Goal: Transaction & Acquisition: Purchase product/service

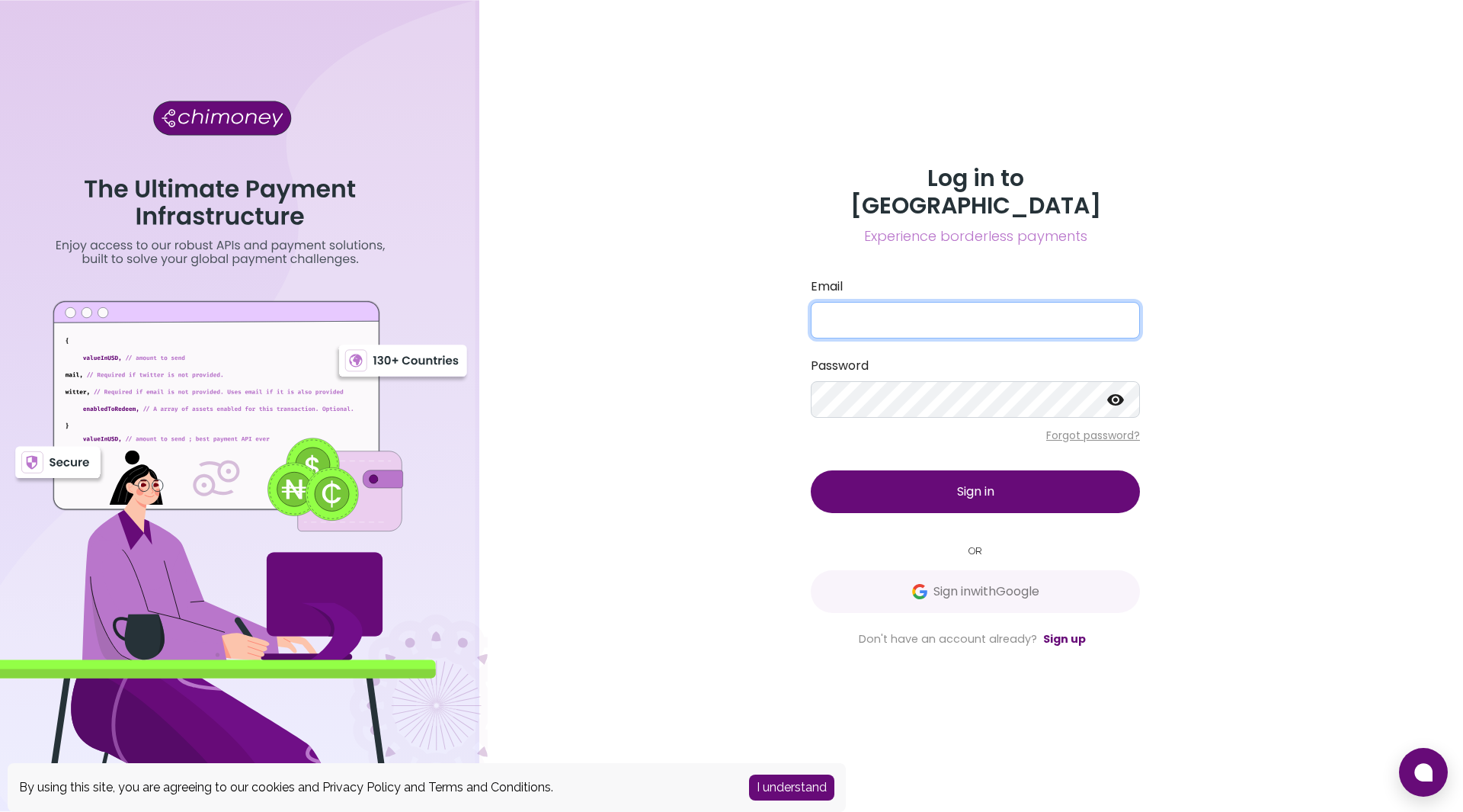
type input "[EMAIL_ADDRESS][DOMAIN_NAME]"
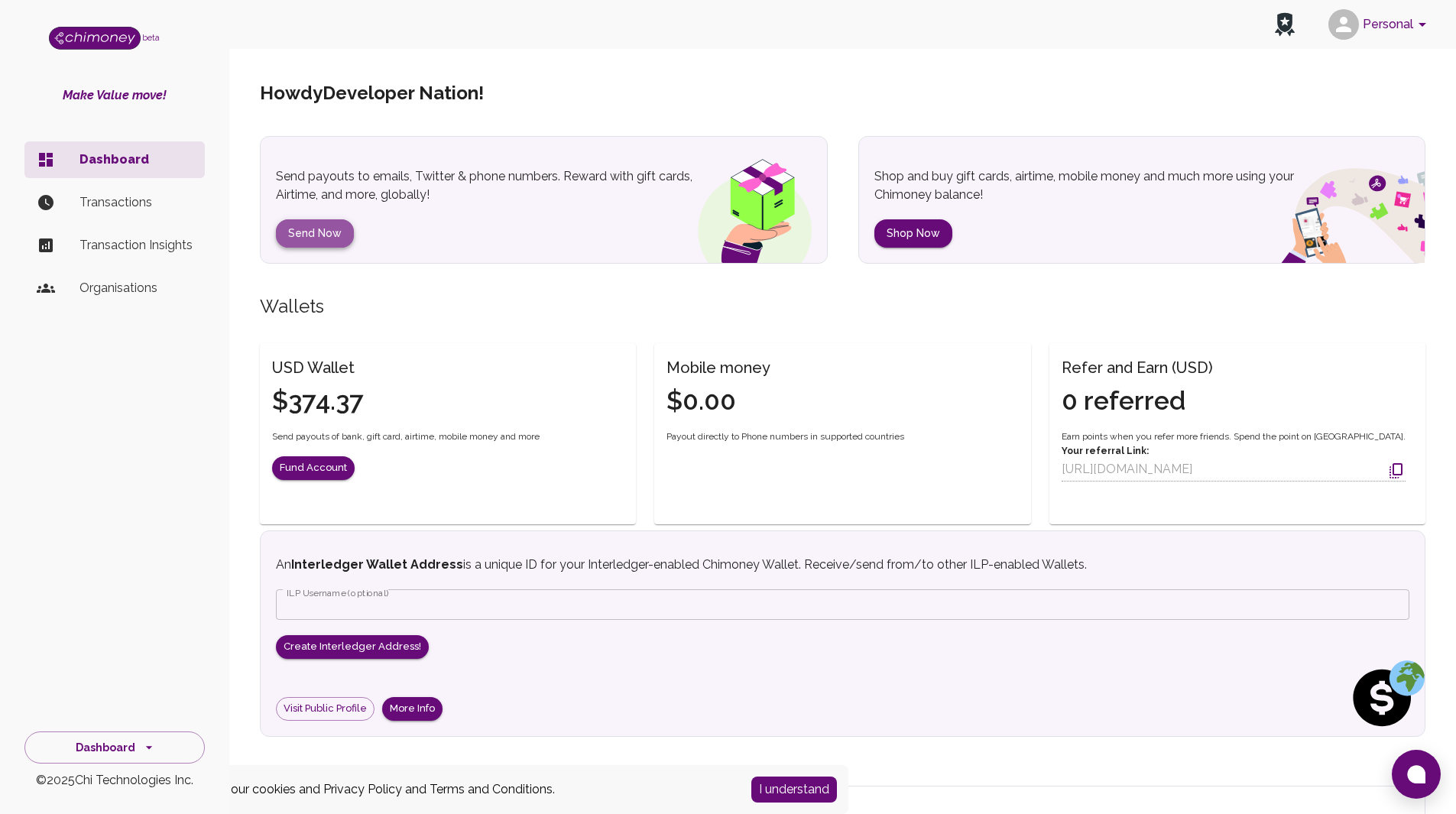
click at [332, 233] on button "Send Now" at bounding box center [314, 234] width 78 height 28
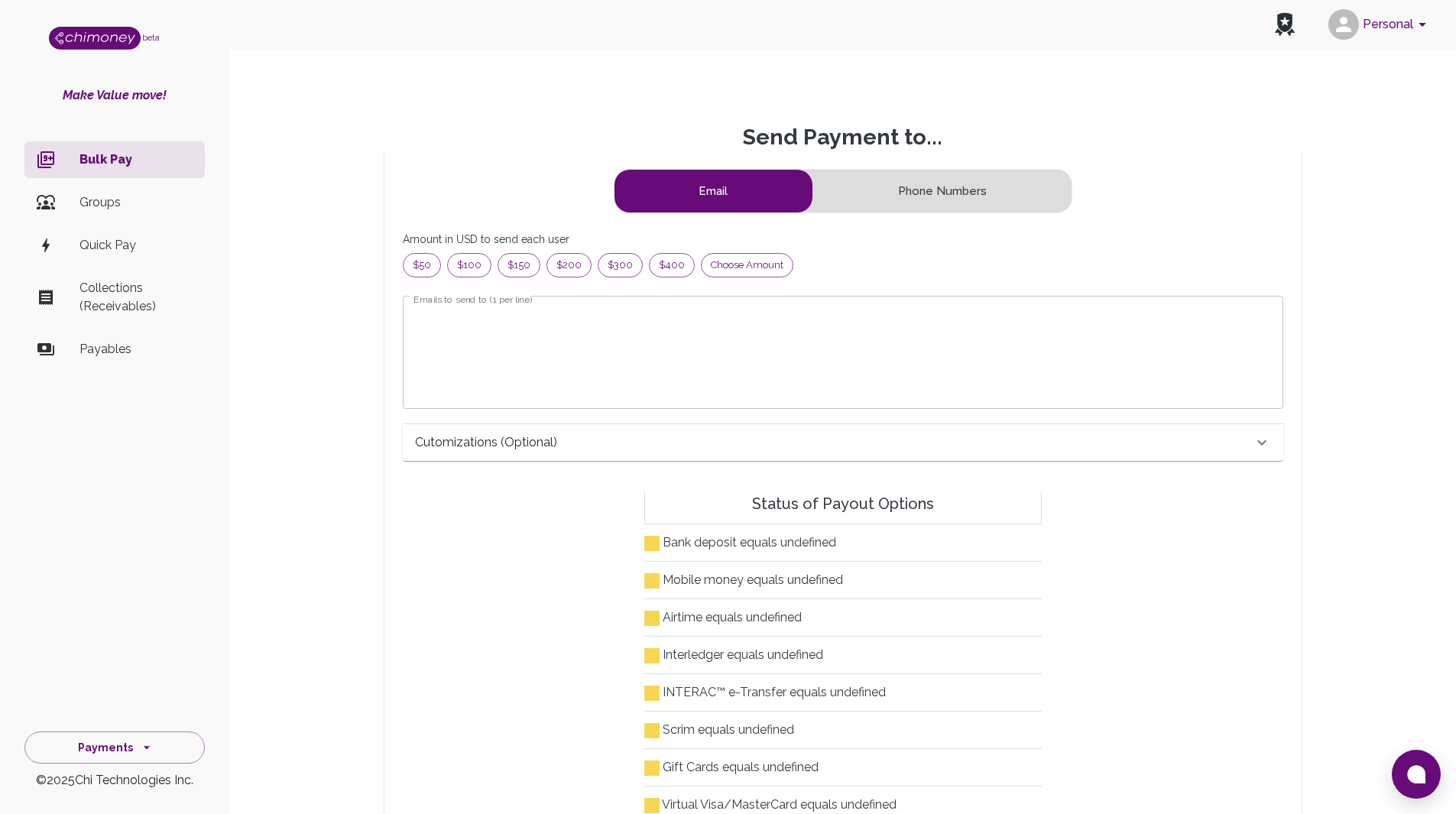
scroll to position [185, 842]
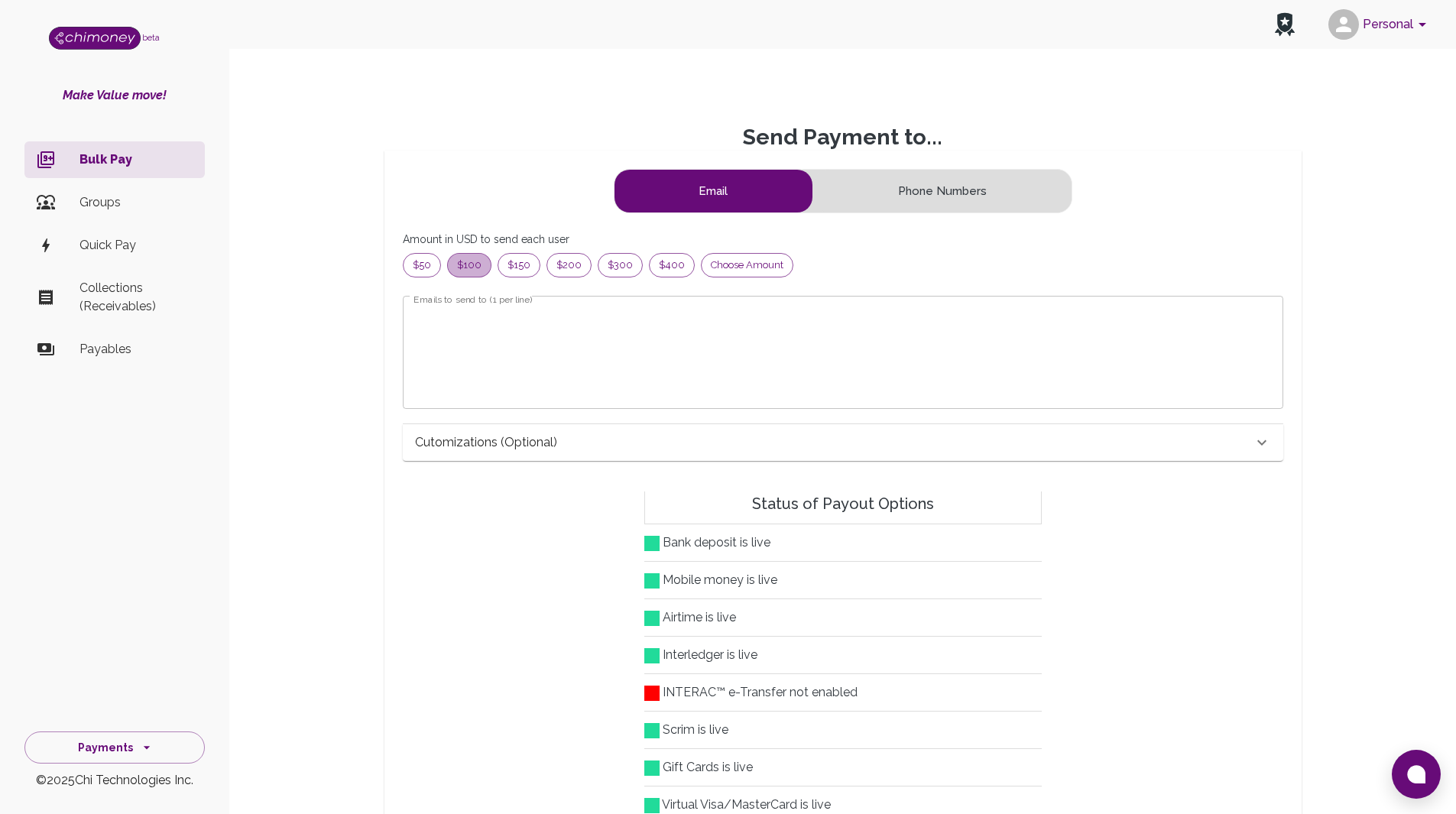
click at [478, 264] on span "$100" at bounding box center [469, 265] width 43 height 15
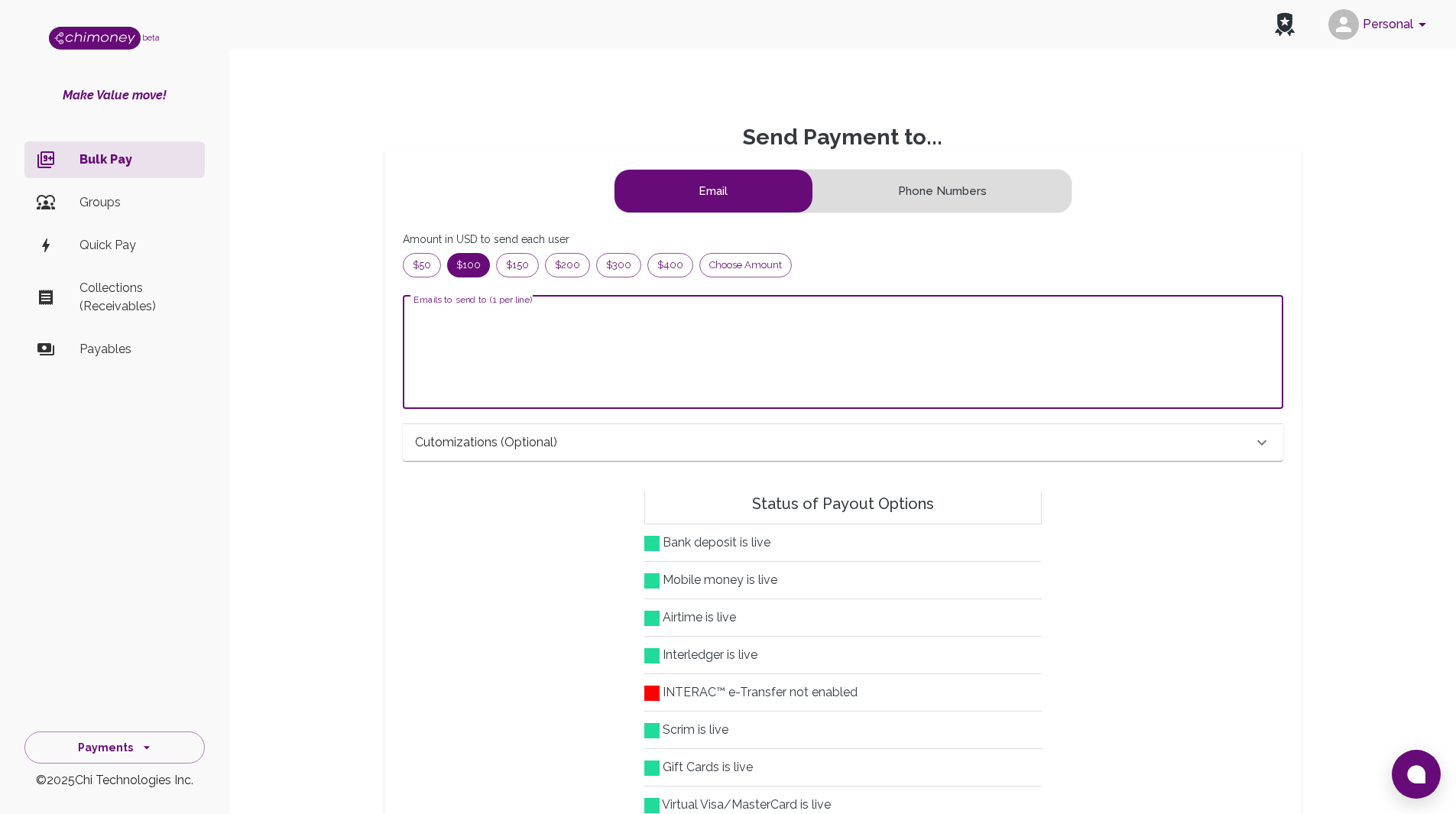
click at [540, 325] on textarea "Emails to send to (1 per line)" at bounding box center [843, 352] width 859 height 88
paste textarea "[EMAIL_ADDRESS][DOMAIN_NAME]"
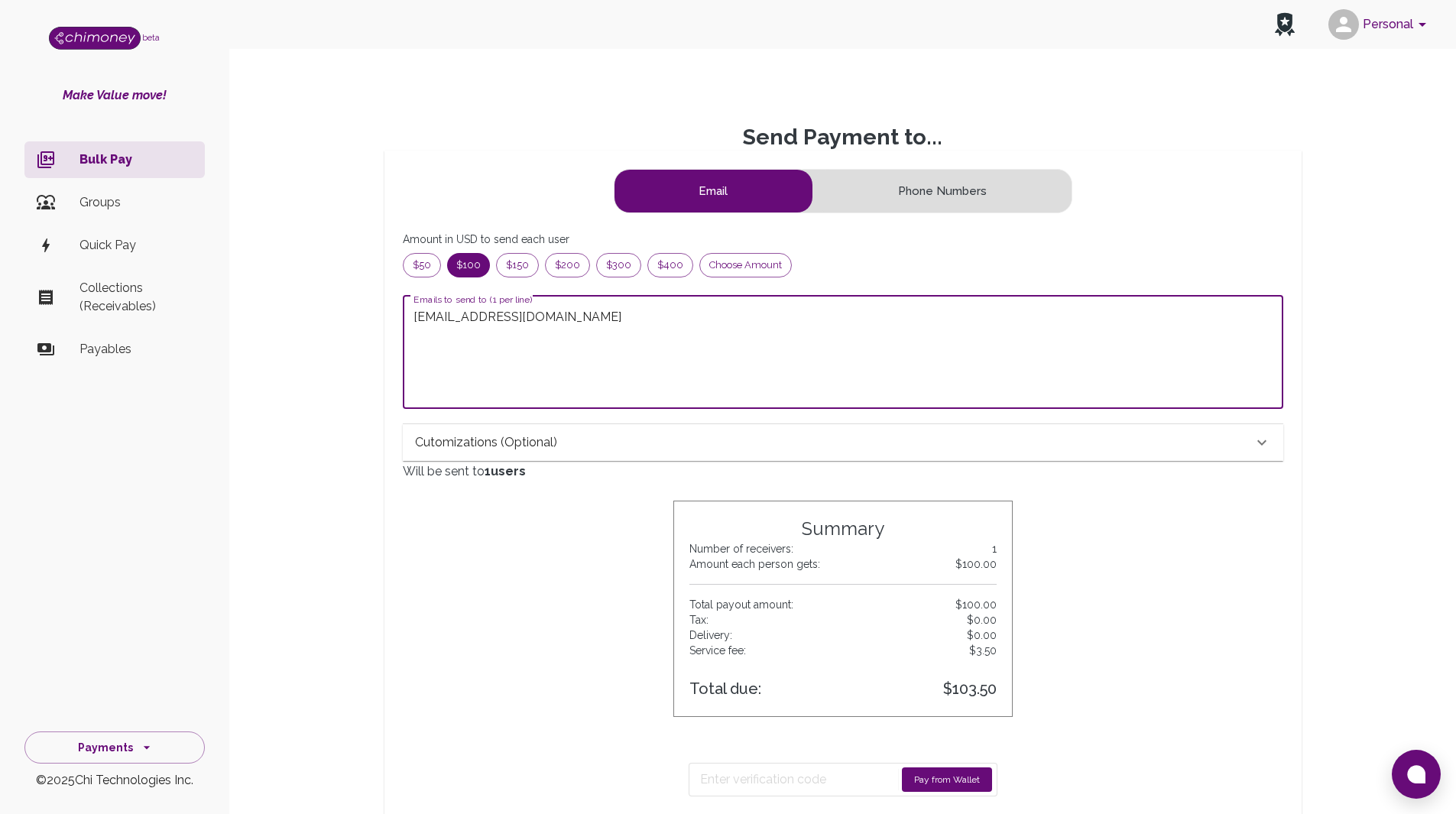
type textarea "[EMAIL_ADDRESS][DOMAIN_NAME]"
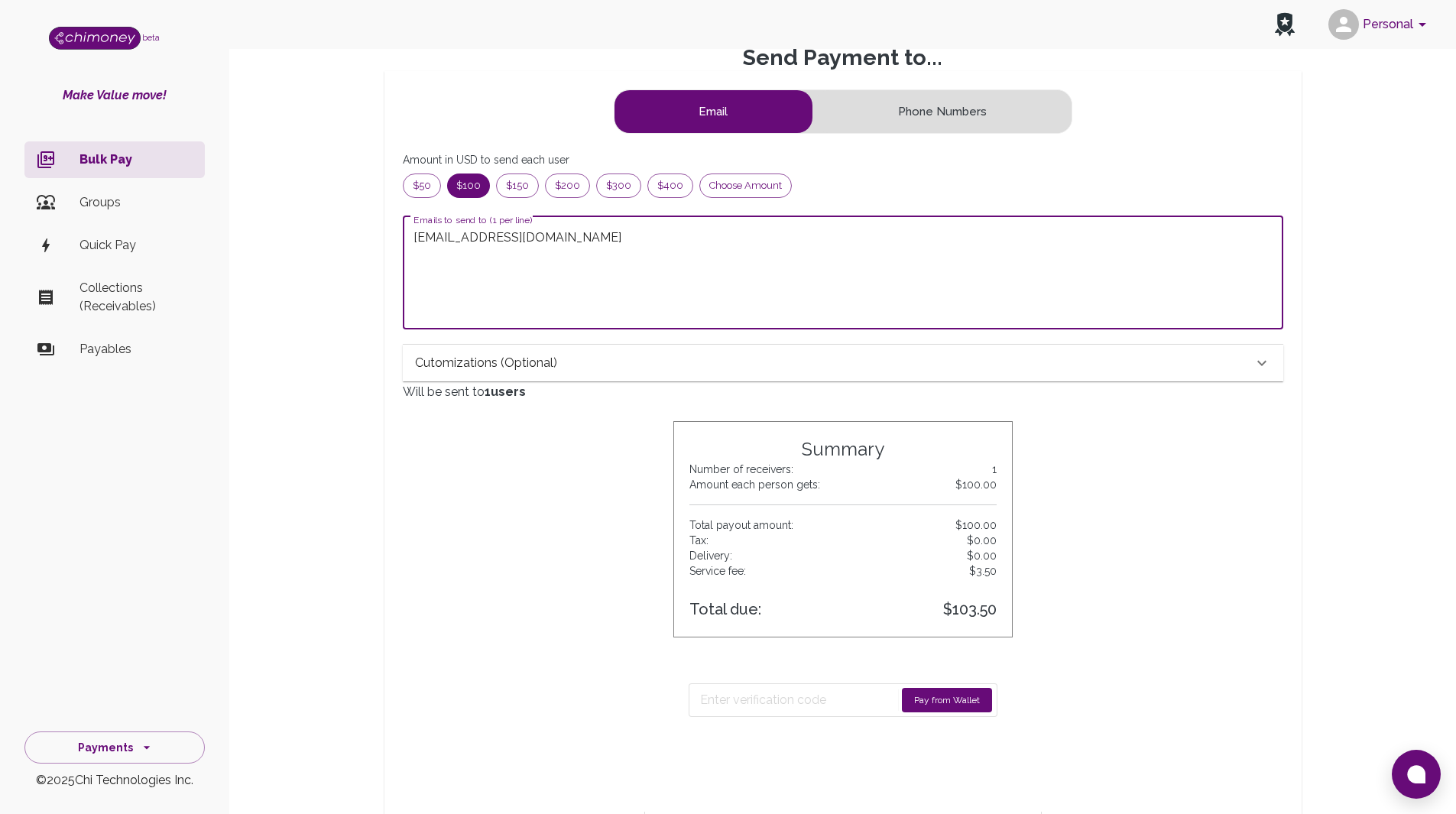
scroll to position [229, 0]
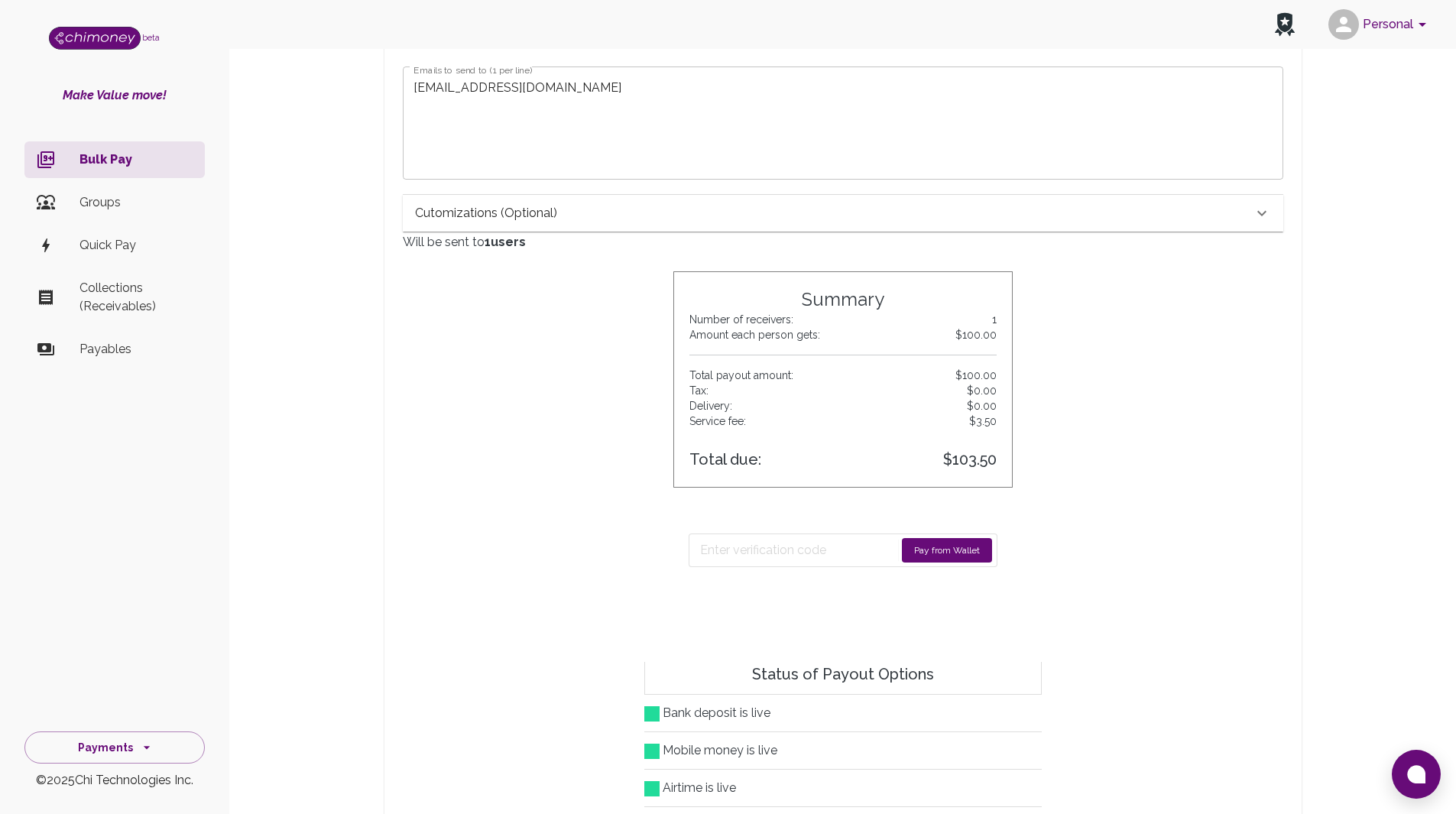
click at [694, 220] on div "Cutomizations (optional)" at bounding box center [833, 213] width 838 height 19
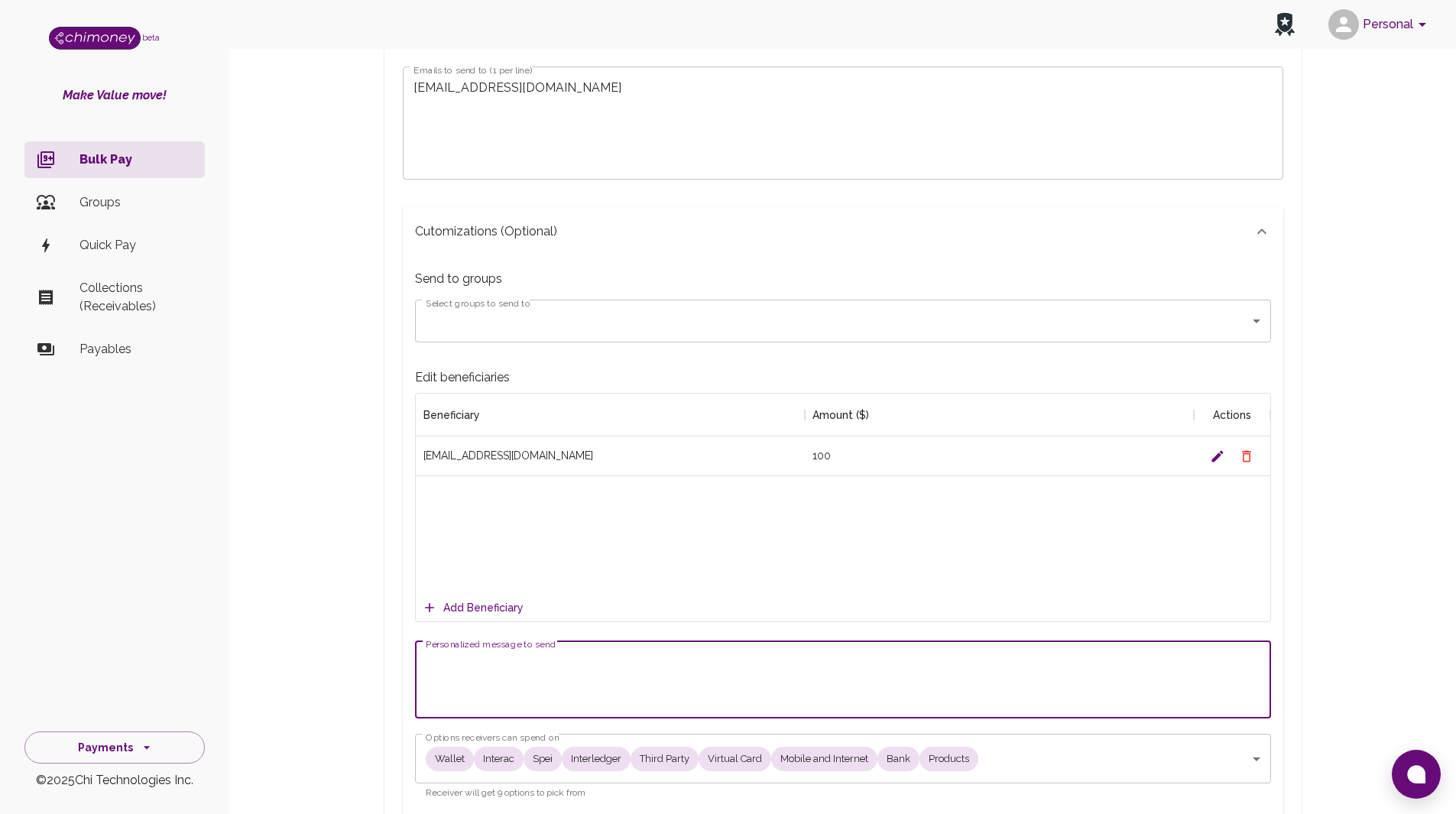
click at [553, 669] on textarea "Personalized message to send" at bounding box center [843, 679] width 835 height 53
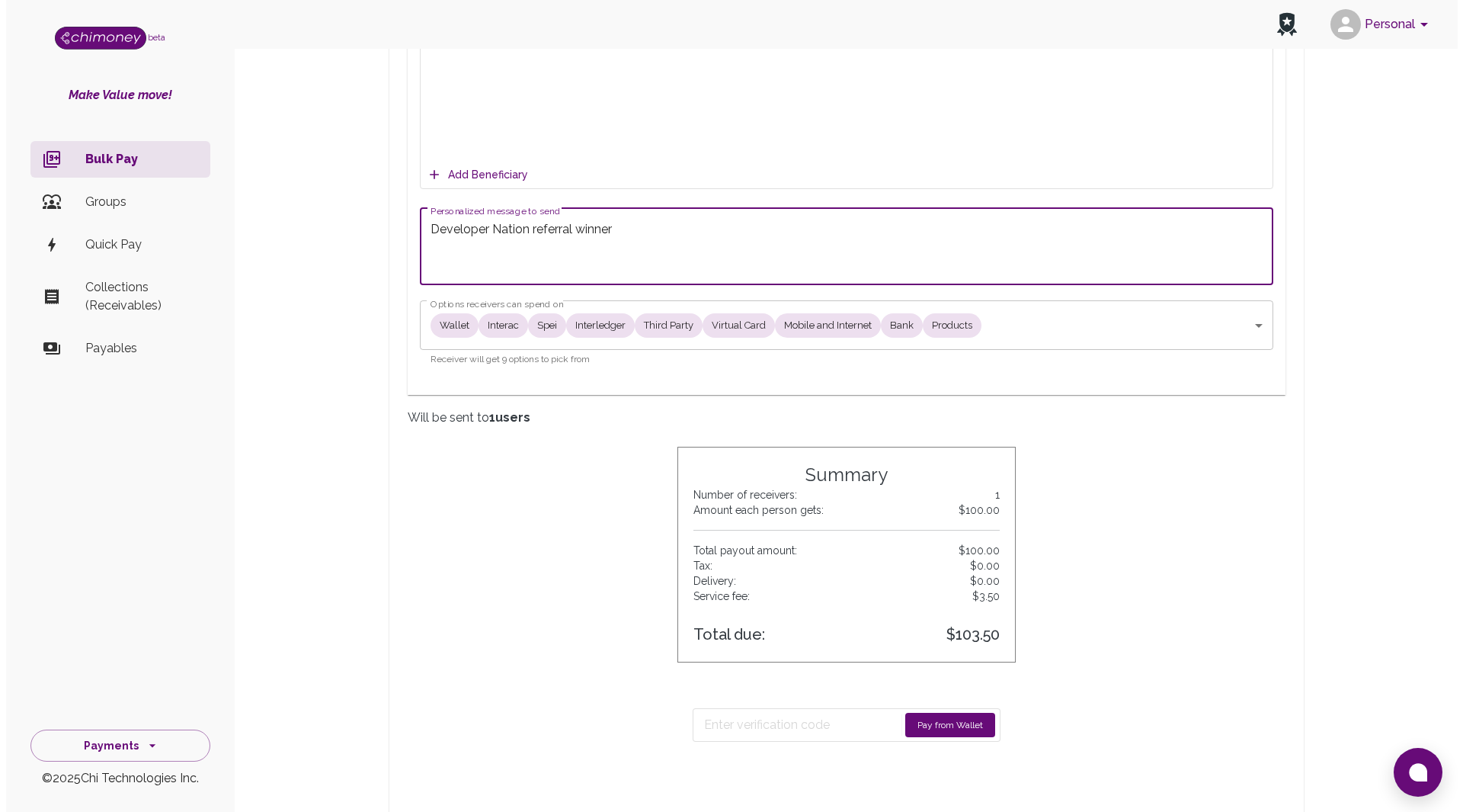
scroll to position [762, 0]
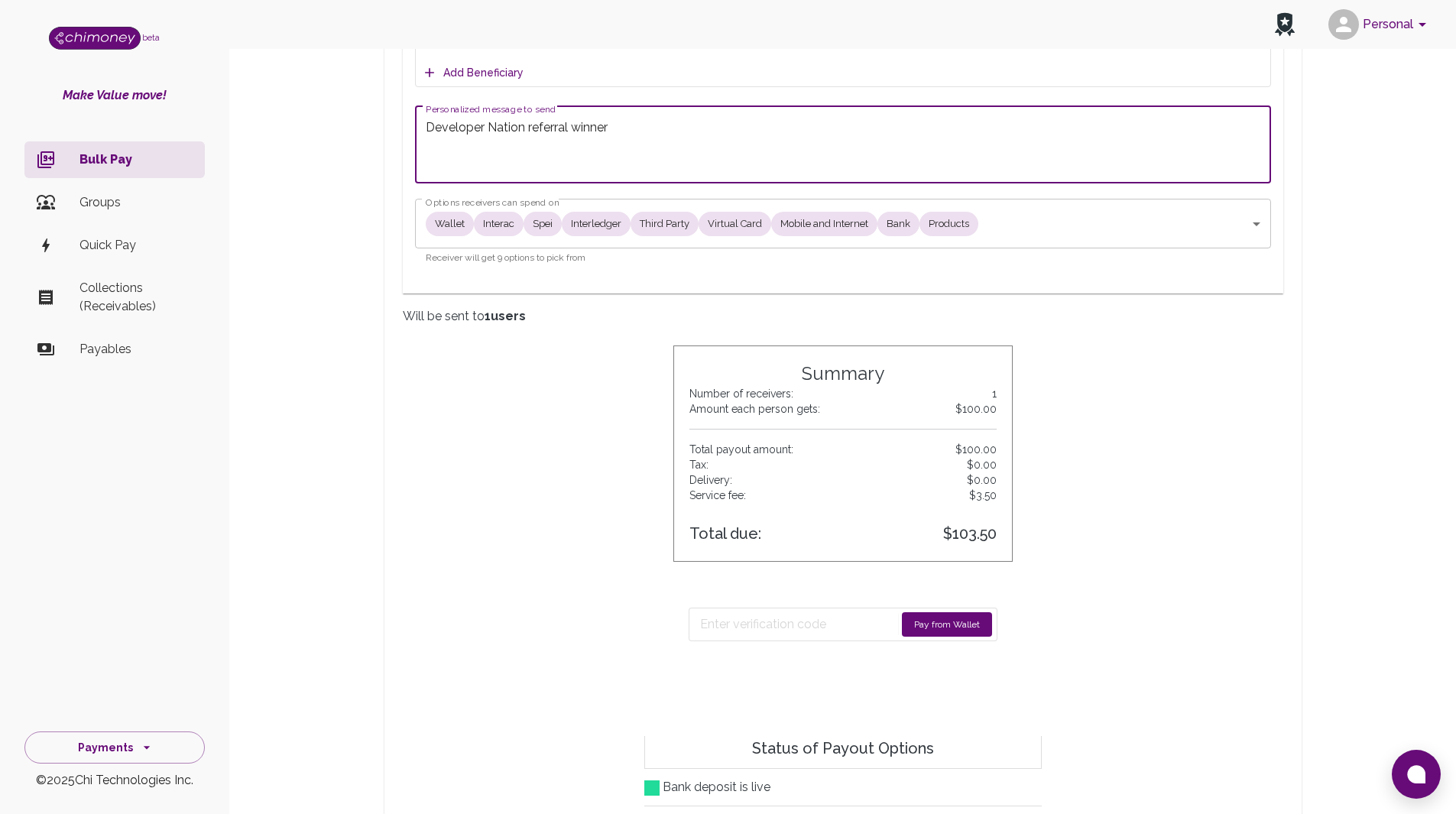
type textarea "Developer Nation referral winner"
click at [930, 628] on button "Pay from Wallet" at bounding box center [947, 624] width 90 height 24
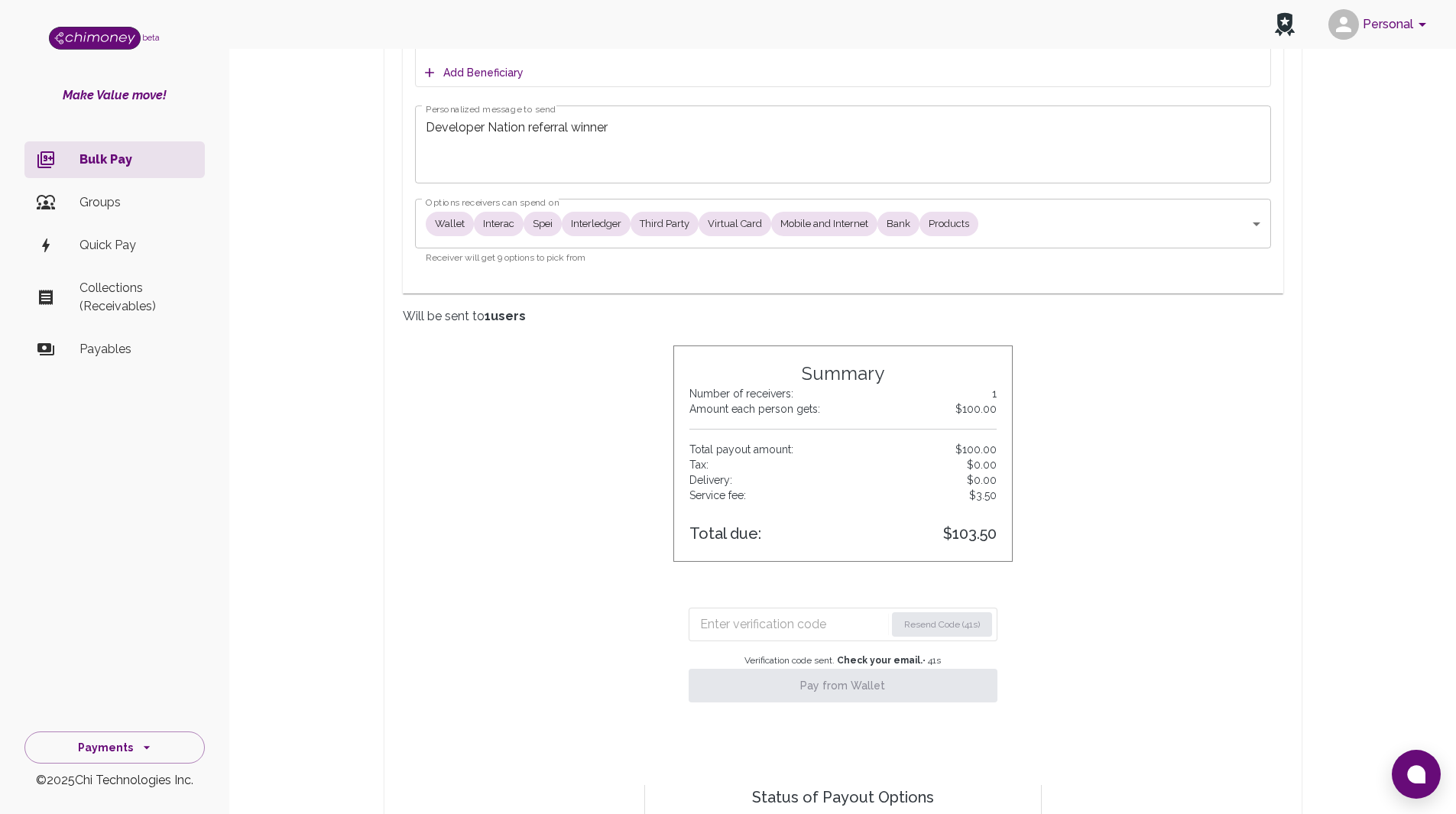
click at [813, 613] on input "Enter verification code" at bounding box center [792, 624] width 185 height 24
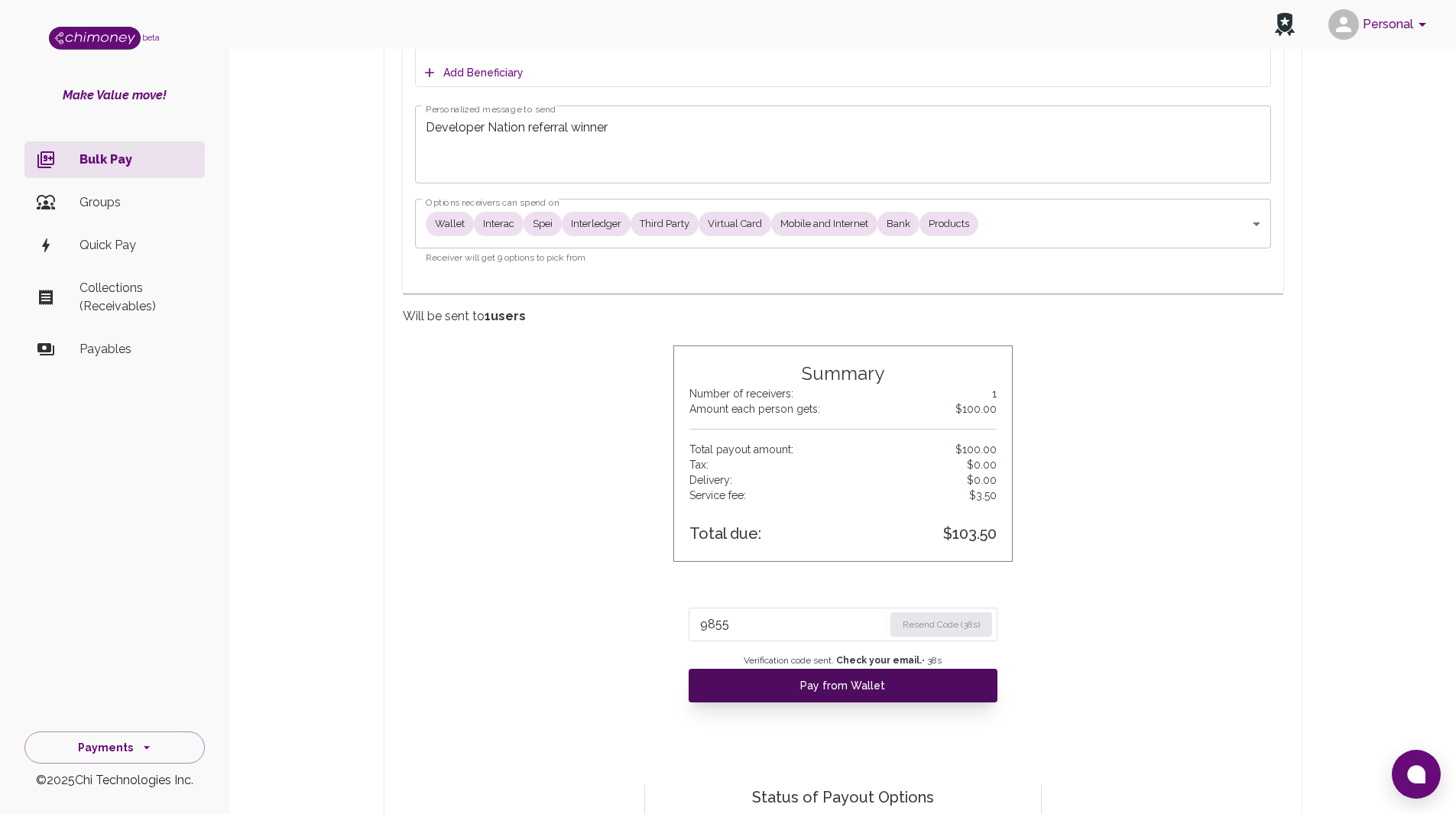
type input "9855"
click at [948, 701] on button "Pay from Wallet" at bounding box center [842, 686] width 309 height 34
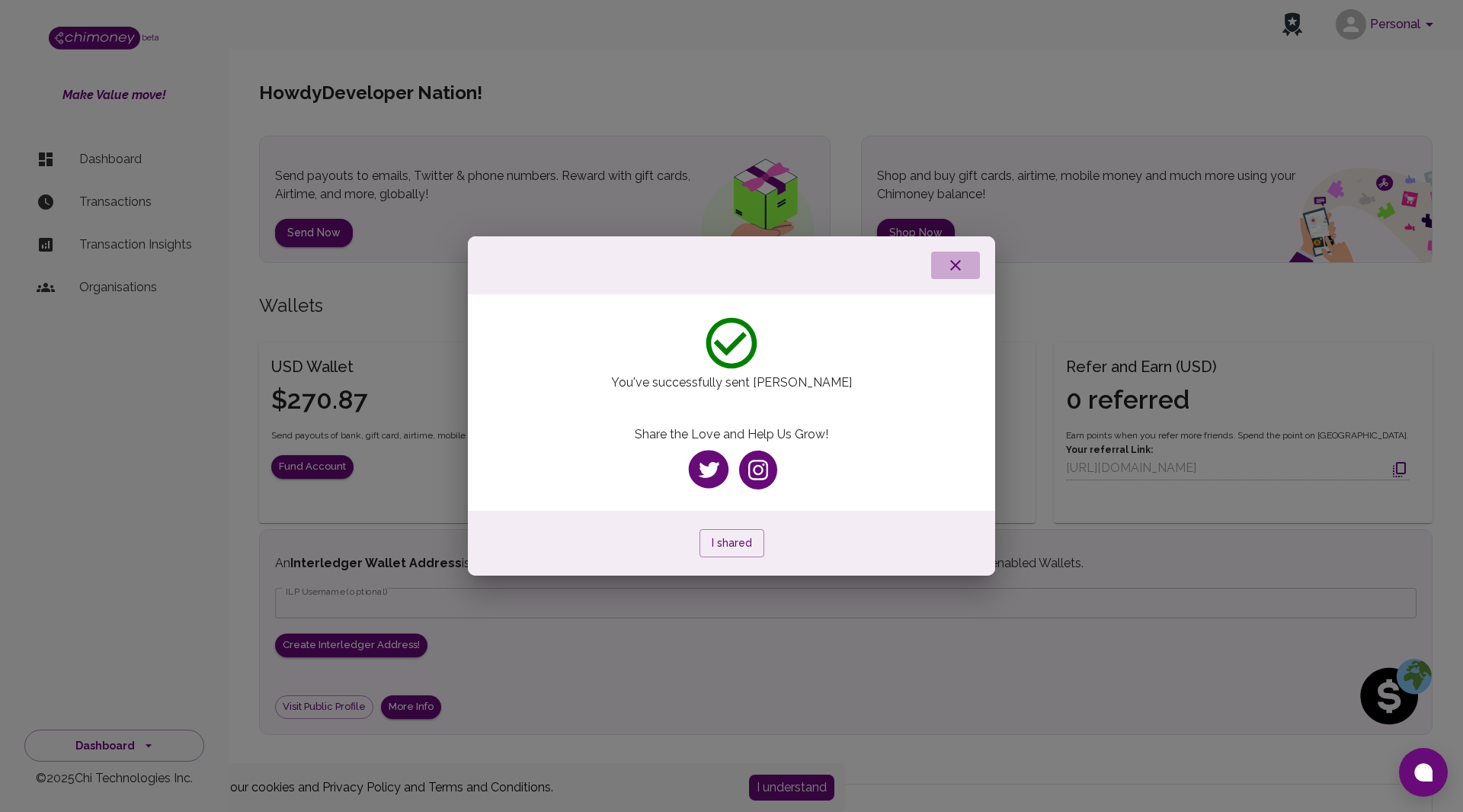
click at [957, 267] on icon "button" at bounding box center [955, 265] width 10 height 10
